Goal: Task Accomplishment & Management: Manage account settings

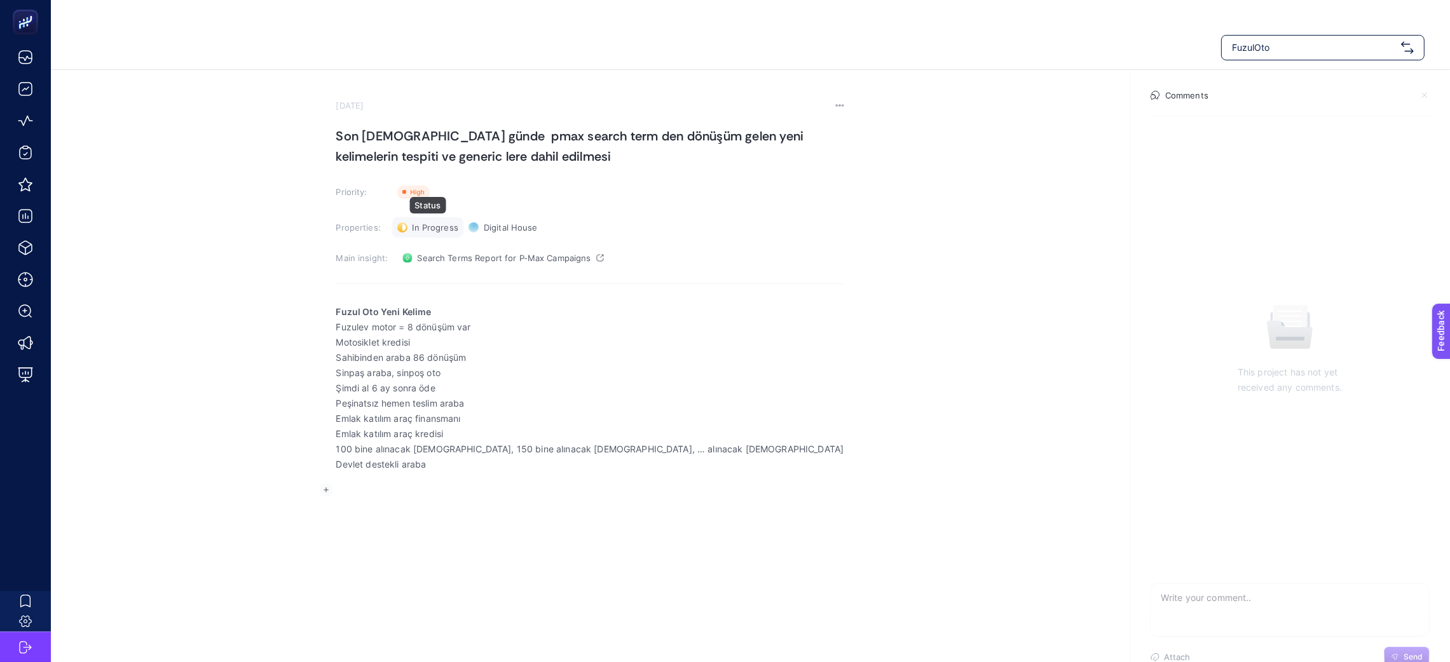
click at [437, 224] on span "In Progress" at bounding box center [436, 228] width 46 height 10
click at [439, 270] on span "Done" at bounding box center [429, 274] width 22 height 10
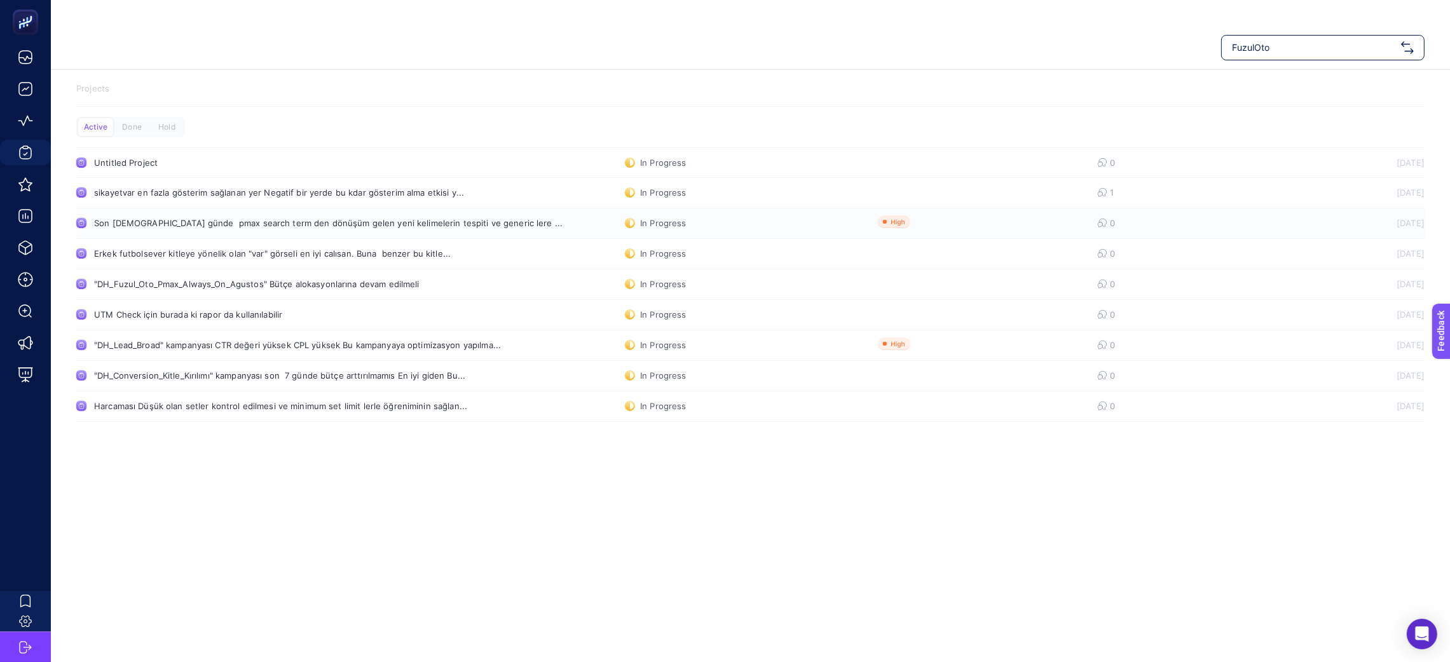
click at [632, 219] on 1326 at bounding box center [630, 223] width 10 height 10
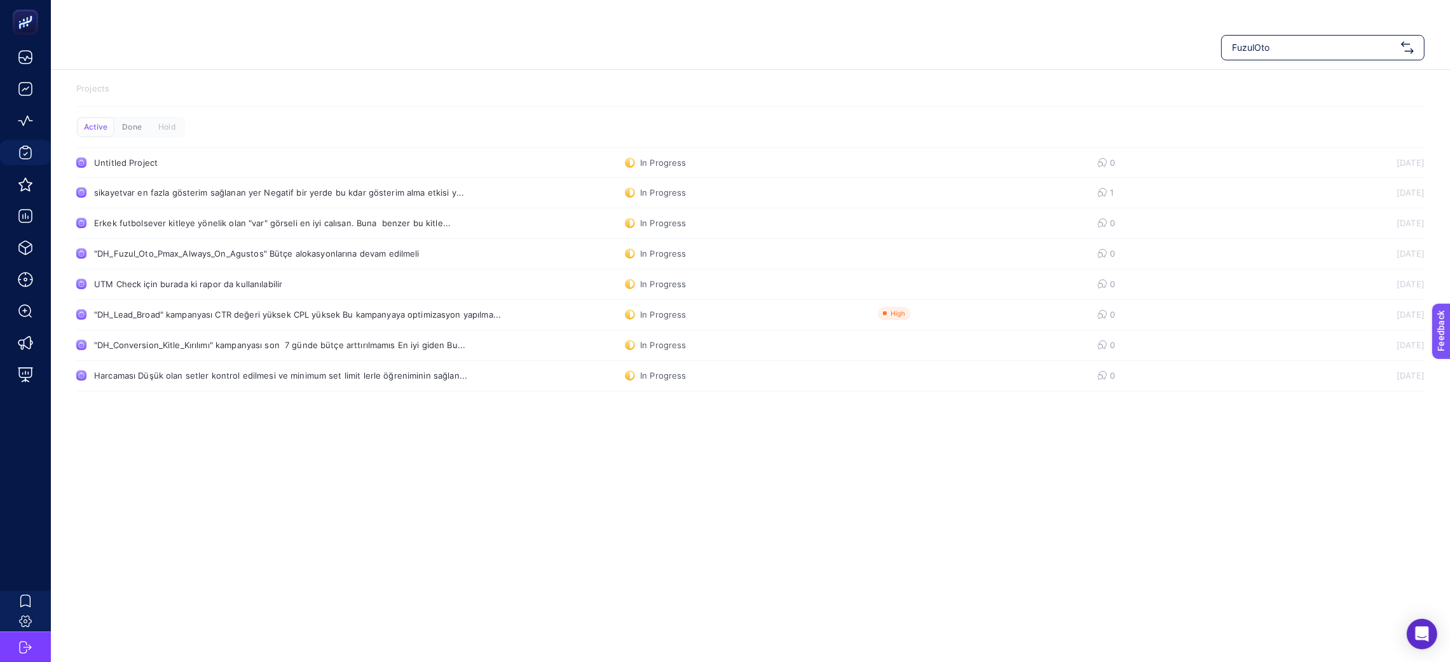
click at [130, 123] on div "Done" at bounding box center [131, 127] width 35 height 18
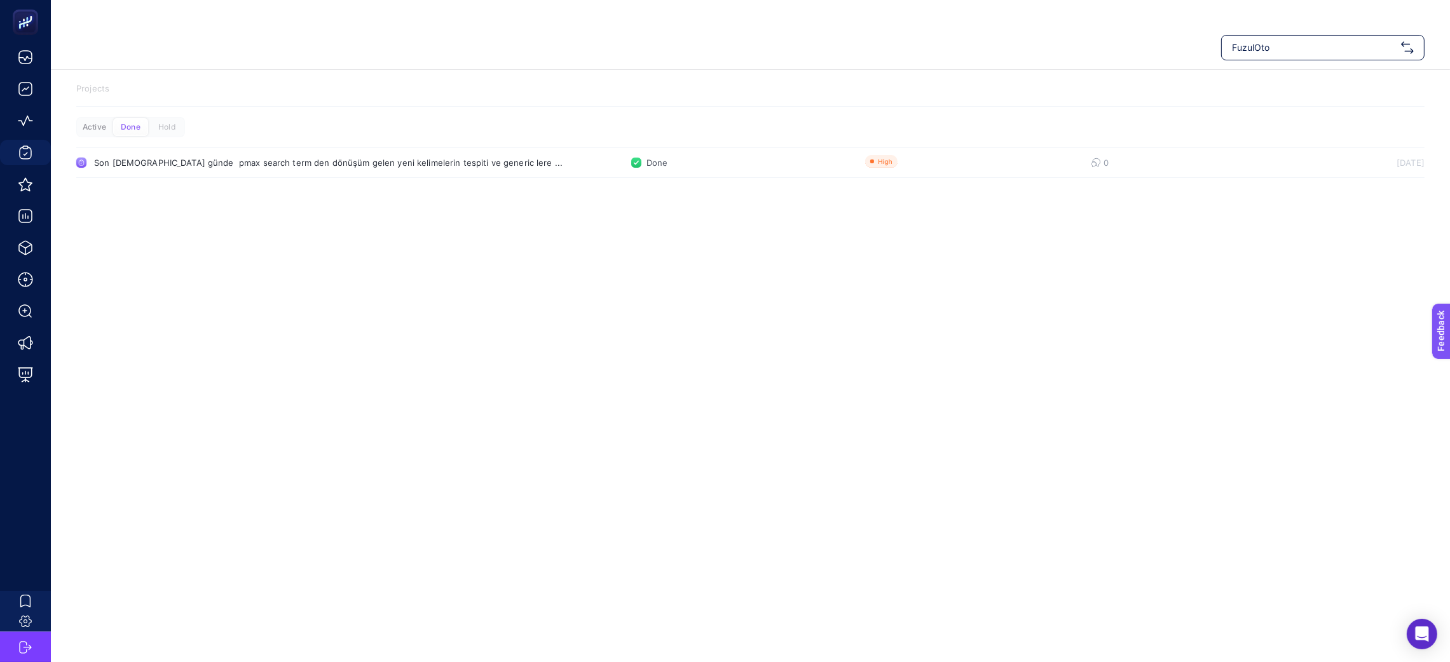
click at [97, 125] on div "Active" at bounding box center [94, 127] width 35 height 18
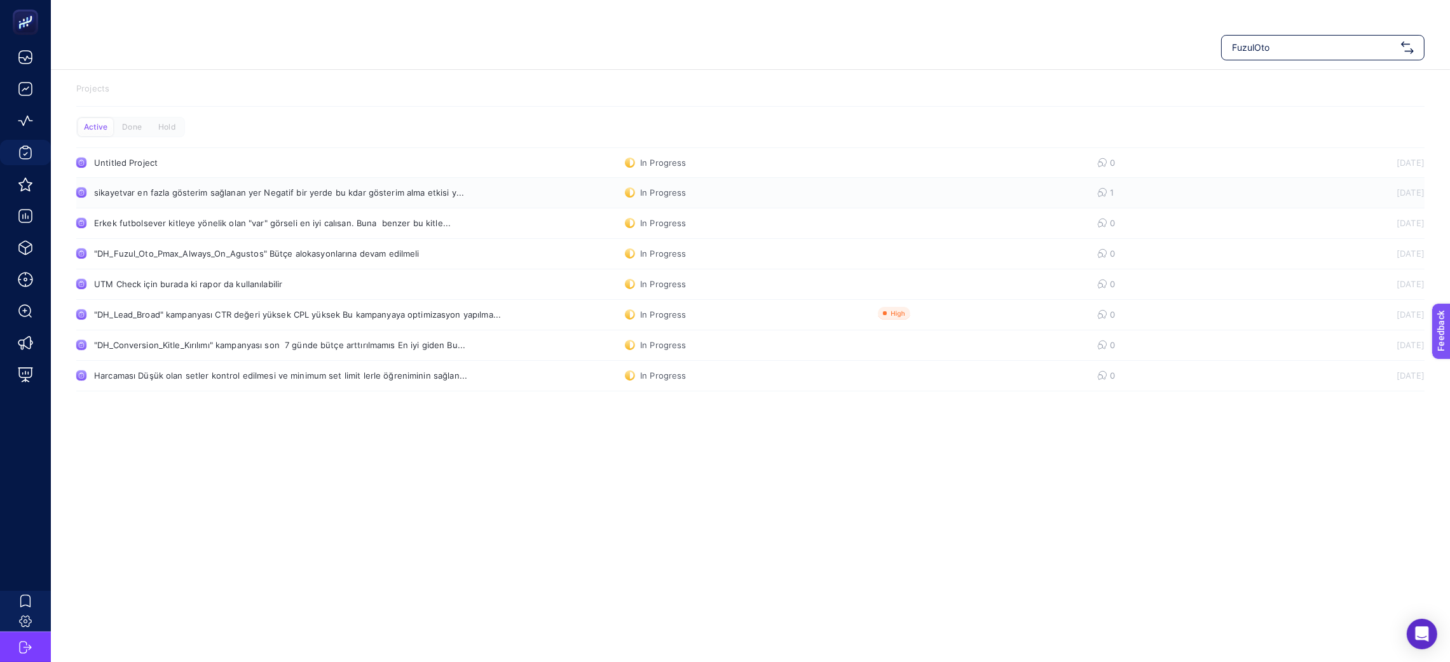
click at [630, 192] on 1326 at bounding box center [630, 193] width 10 height 10
click at [666, 190] on div "In Progress" at bounding box center [655, 193] width 61 height 10
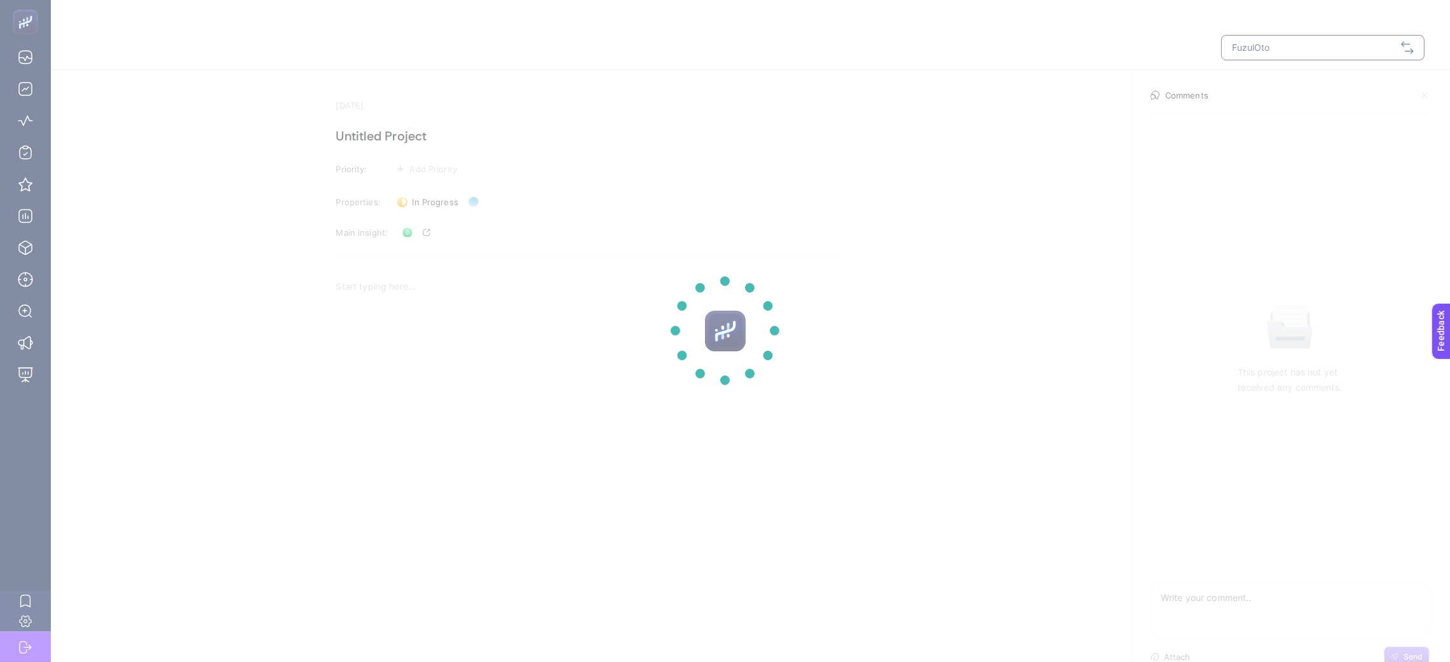
click at [419, 202] on section at bounding box center [725, 331] width 1450 height 662
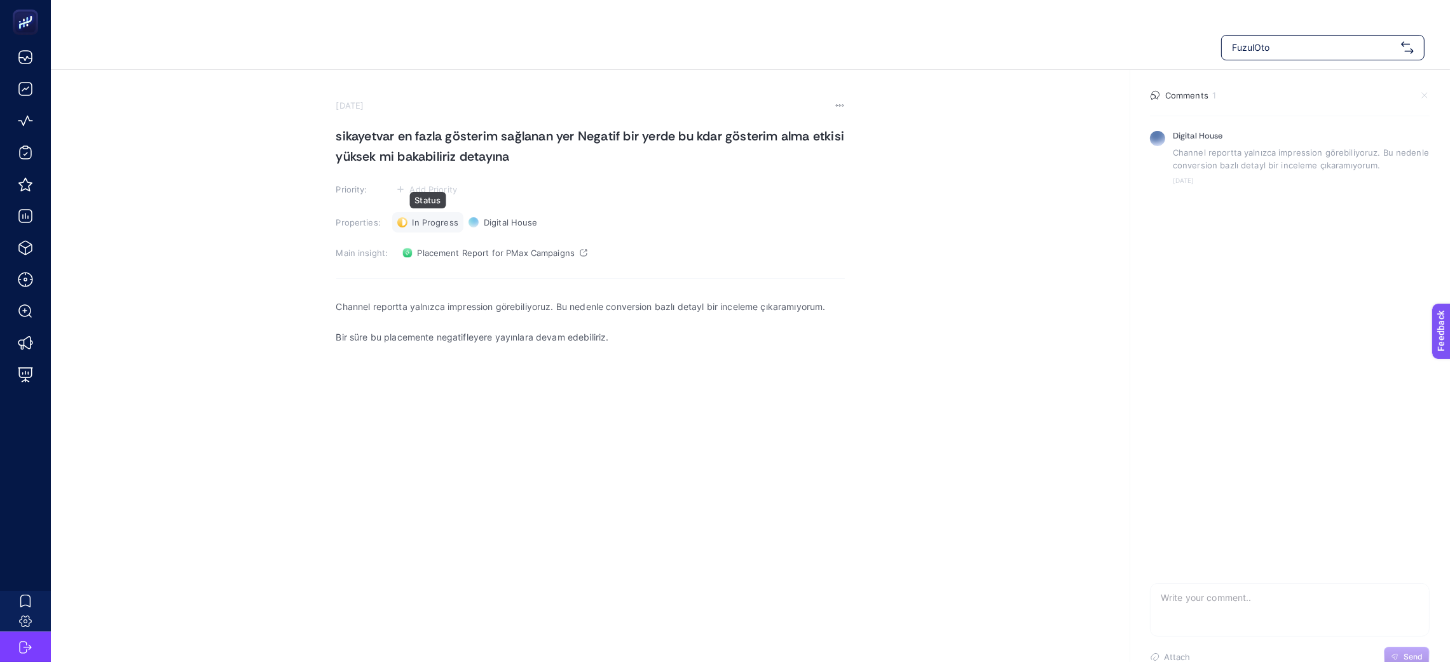
click at [417, 227] on span "In Progress" at bounding box center [436, 222] width 46 height 10
click at [433, 269] on span "Done" at bounding box center [429, 269] width 22 height 10
